Goal: Obtain resource: Download file/media

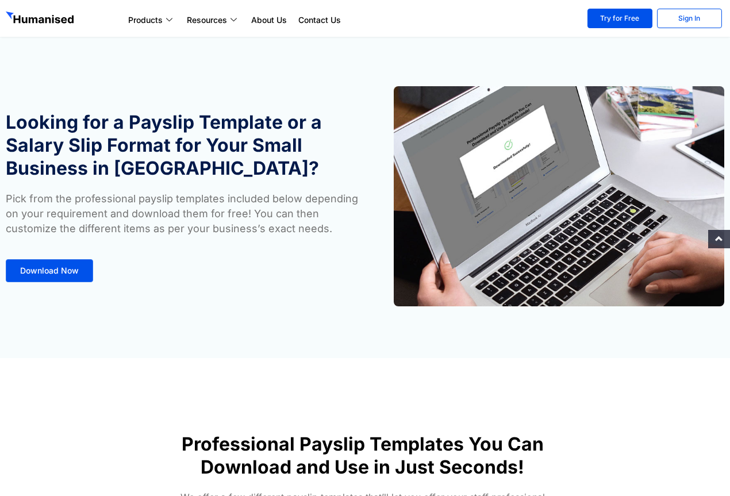
scroll to position [517, 0]
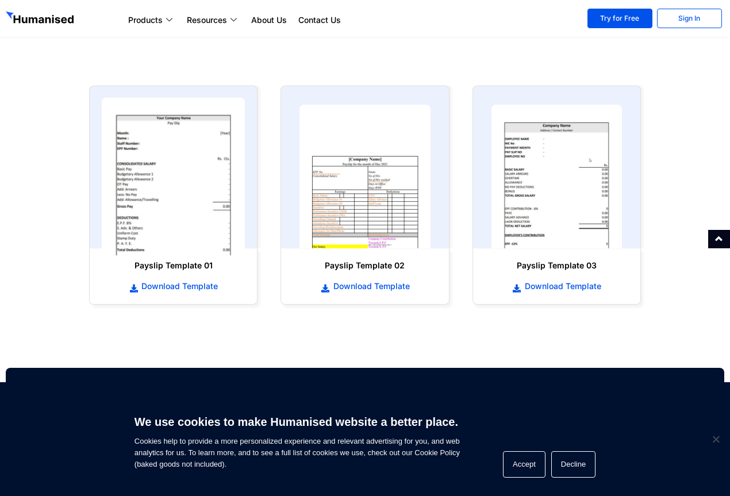
click at [160, 195] on img at bounding box center [174, 177] width 144 height 158
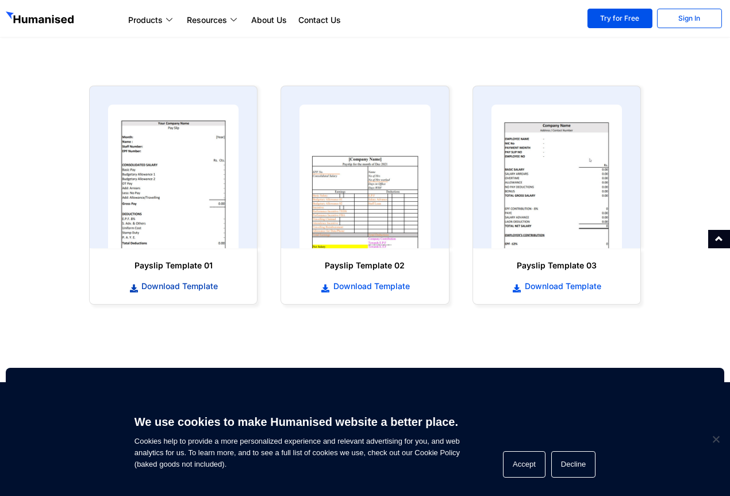
click at [172, 282] on span "Download Template" at bounding box center [178, 286] width 79 height 11
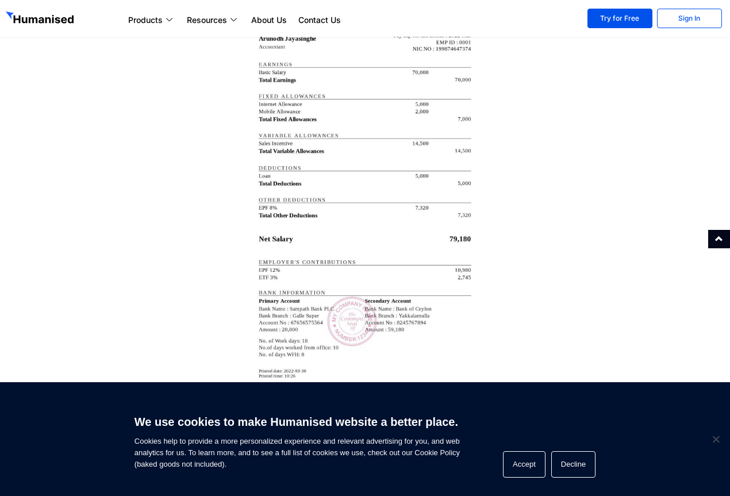
scroll to position [2127, 0]
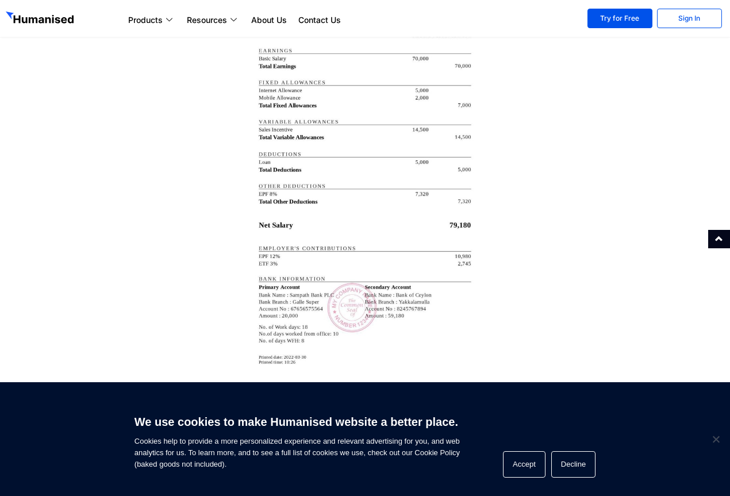
click at [379, 215] on img at bounding box center [365, 173] width 230 height 442
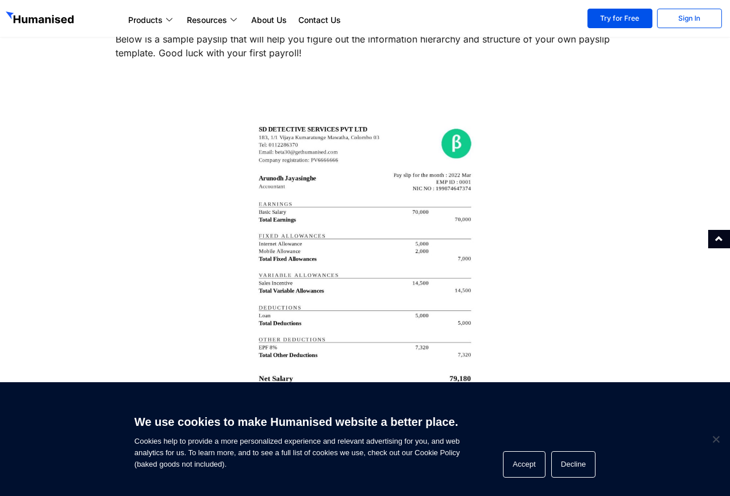
scroll to position [1897, 0]
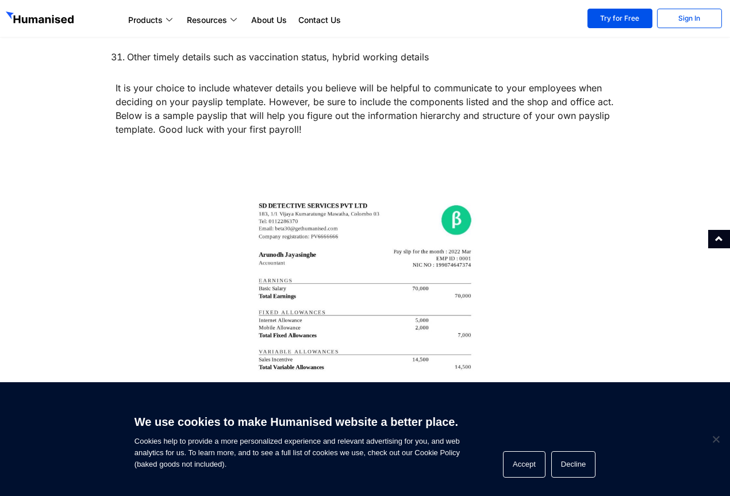
click at [354, 220] on img at bounding box center [365, 403] width 230 height 442
click at [354, 224] on img at bounding box center [365, 403] width 230 height 442
drag, startPoint x: 354, startPoint y: 224, endPoint x: 359, endPoint y: 233, distance: 10.1
click at [355, 224] on img at bounding box center [365, 403] width 230 height 442
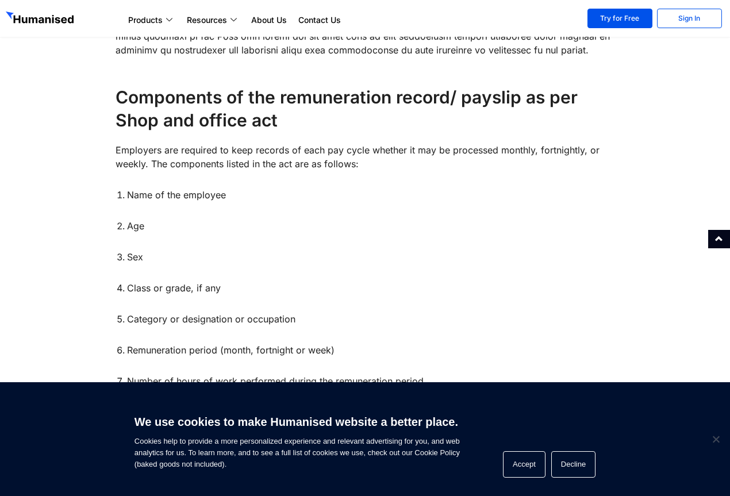
scroll to position [287, 0]
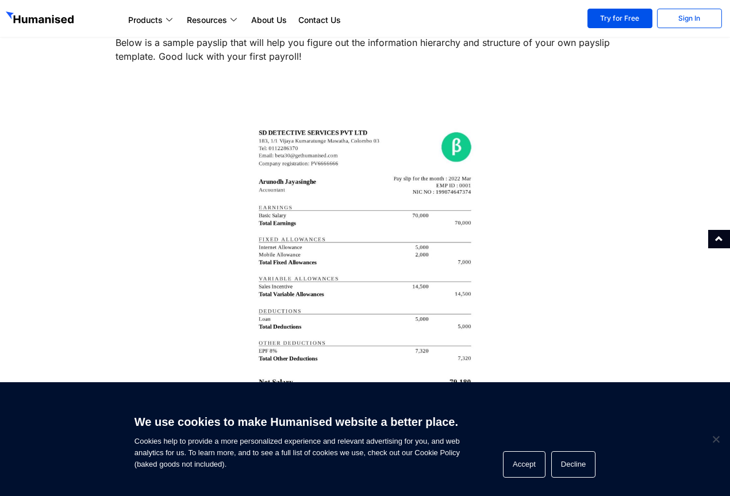
scroll to position [2069, 0]
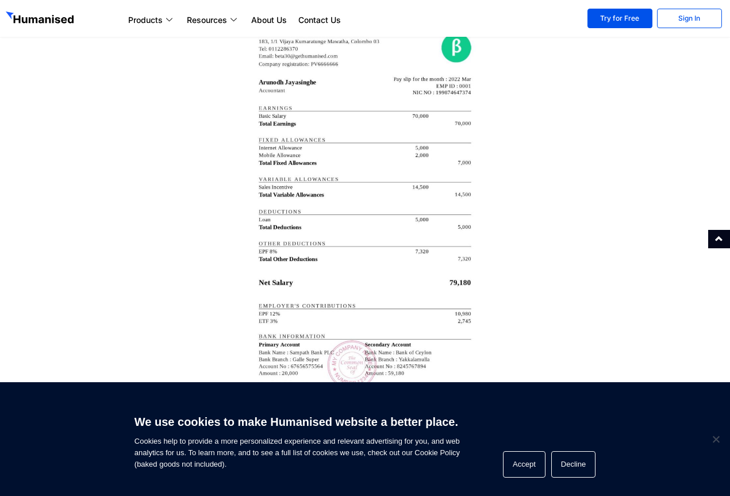
click at [377, 240] on img at bounding box center [365, 231] width 230 height 442
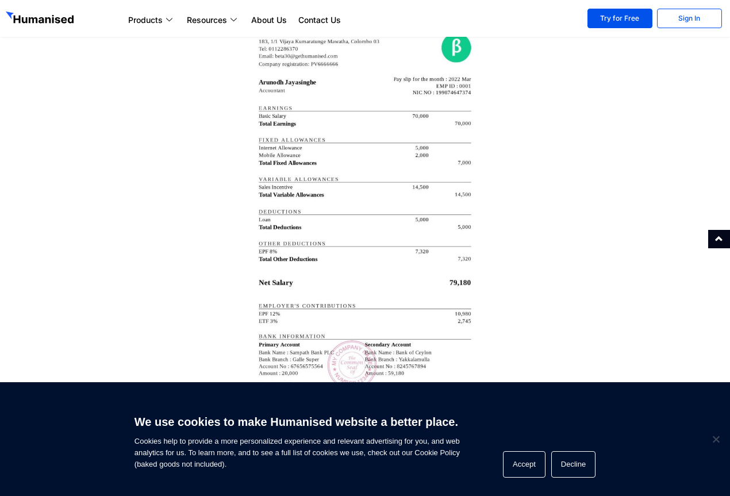
click at [377, 240] on img at bounding box center [365, 231] width 230 height 442
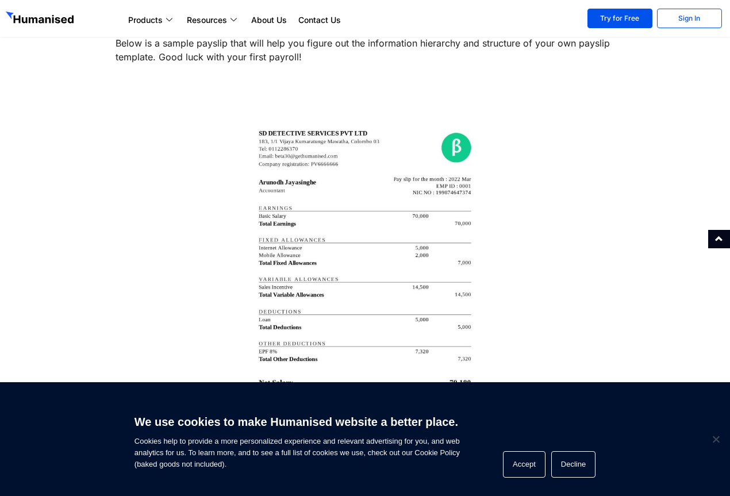
scroll to position [1954, 0]
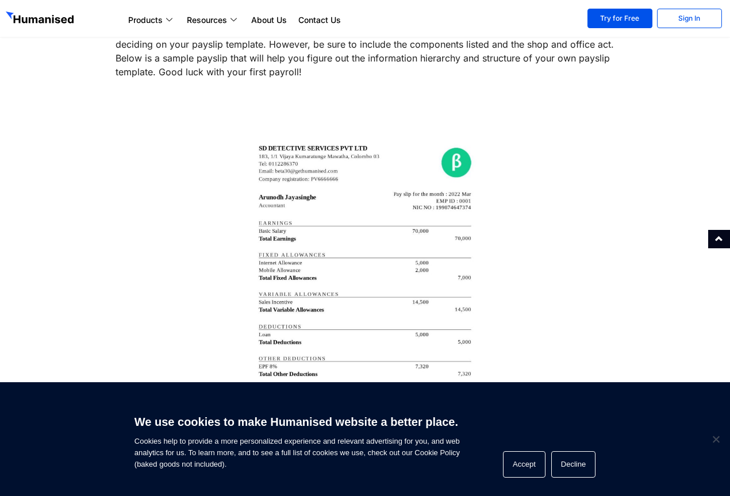
click at [285, 193] on img at bounding box center [365, 346] width 230 height 442
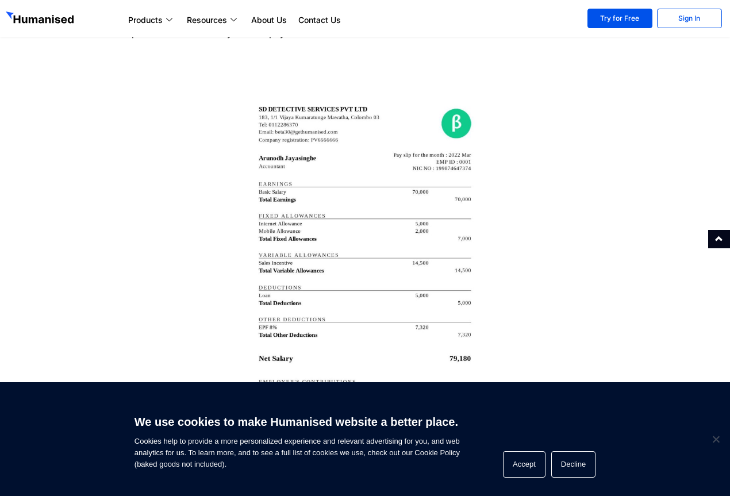
scroll to position [2012, 0]
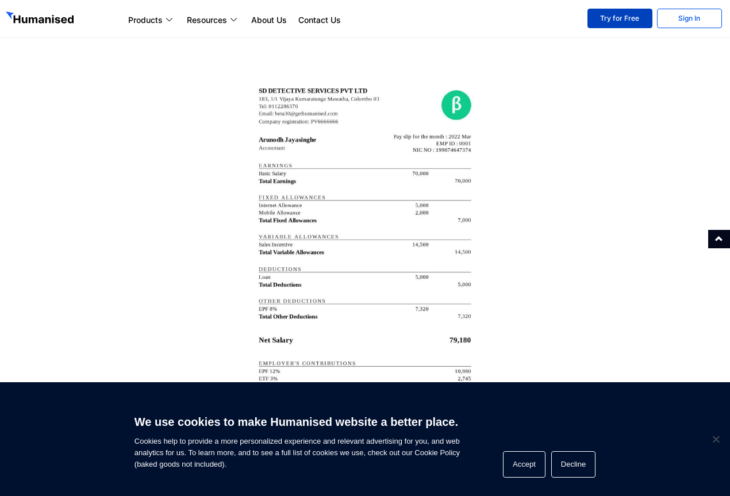
click at [604, 20] on link "Try for Free" at bounding box center [619, 19] width 65 height 20
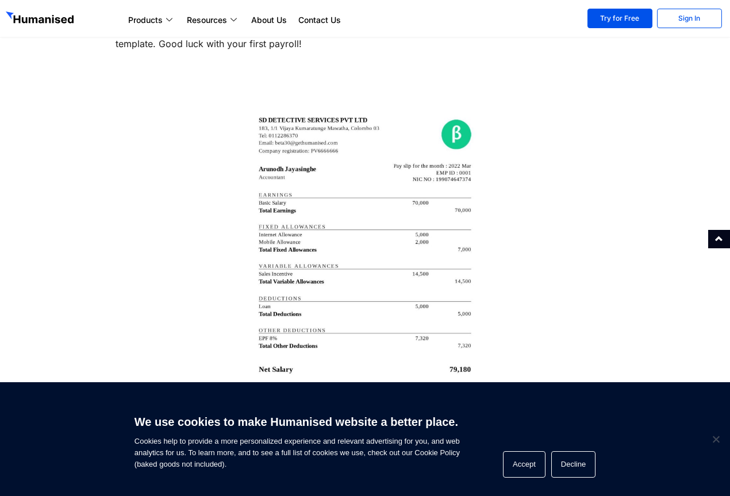
scroll to position [1954, 0]
